Goal: Task Accomplishment & Management: Complete application form

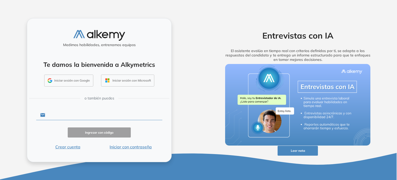
click at [90, 116] on input "text" at bounding box center [103, 115] width 117 height 10
type input "**********"
click at [92, 129] on button "Ingresar con código" at bounding box center [99, 132] width 63 height 10
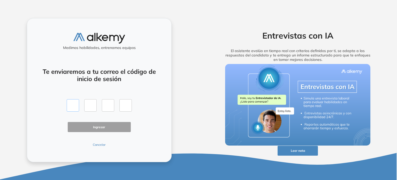
click at [71, 108] on input "text" at bounding box center [73, 105] width 12 height 12
type input "*"
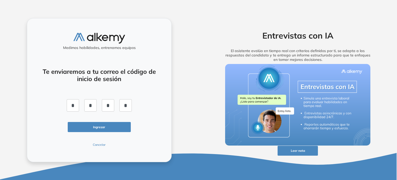
click at [89, 125] on button "Ingresar" at bounding box center [99, 127] width 63 height 10
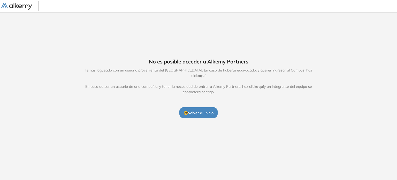
click at [205, 73] on span "aquí" at bounding box center [202, 75] width 8 height 5
